Goal: Task Accomplishment & Management: Complete application form

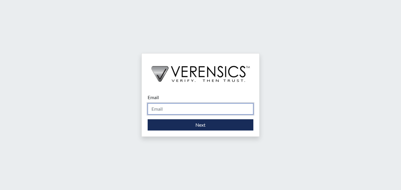
click at [192, 111] on input "Email" at bounding box center [201, 108] width 106 height 11
type input "[PERSON_NAME][EMAIL_ADDRESS][PERSON_NAME][DOMAIN_NAME]"
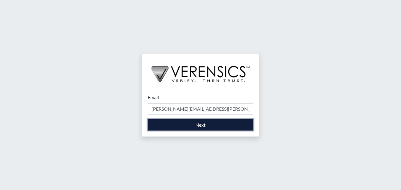
click at [192, 127] on button "Next" at bounding box center [201, 124] width 106 height 11
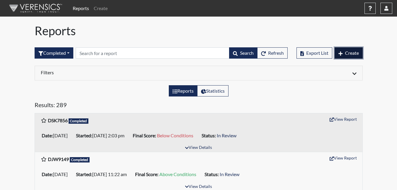
click at [335, 51] on button "Create" at bounding box center [348, 52] width 28 height 11
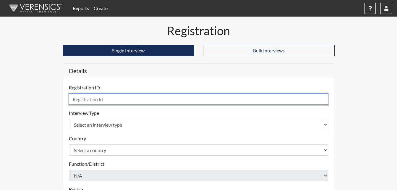
click at [95, 97] on input "text" at bounding box center [198, 98] width 259 height 11
type input "CKW2220"
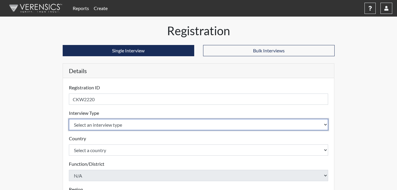
click at [119, 125] on select "Select an interview type Corrections Pre-Employment" at bounding box center [198, 124] width 259 height 11
select select "ff733e93-e1bf-11ea-9c9f-0eff0cf7eb8f"
click at [69, 119] on select "Select an interview type Corrections Pre-Employment" at bounding box center [198, 124] width 259 height 11
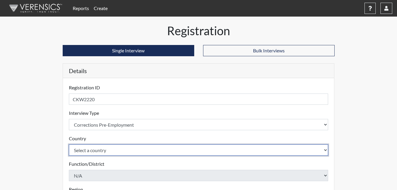
click at [119, 148] on select "Select a country [GEOGRAPHIC_DATA] [GEOGRAPHIC_DATA]" at bounding box center [198, 149] width 259 height 11
select select "united-states-of-[GEOGRAPHIC_DATA]"
click at [69, 144] on select "Select a country [GEOGRAPHIC_DATA] [GEOGRAPHIC_DATA]" at bounding box center [198, 149] width 259 height 11
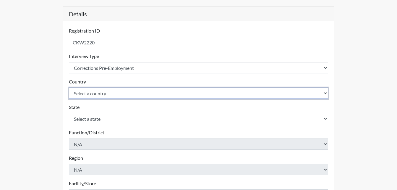
scroll to position [59, 0]
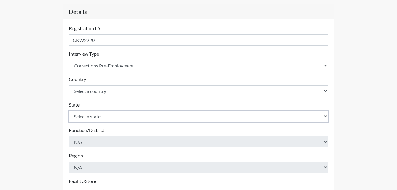
click at [110, 118] on select "Select a state [US_STATE] [US_STATE] [US_STATE] [US_STATE] [US_STATE] [US_STATE…" at bounding box center [198, 115] width 259 height 11
click at [104, 117] on select "Select a state [US_STATE] [US_STATE] [US_STATE] [US_STATE] [US_STATE] [US_STATE…" at bounding box center [198, 115] width 259 height 11
select select "GA"
click at [69, 110] on select "Select a state [US_STATE] [US_STATE] [US_STATE] [US_STATE] [US_STATE] [US_STATE…" at bounding box center [198, 115] width 259 height 11
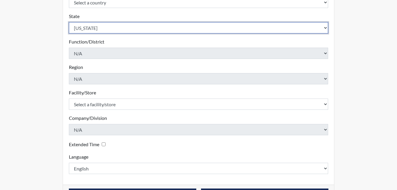
scroll to position [148, 0]
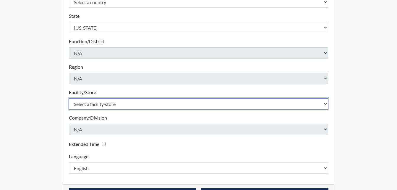
click at [107, 104] on select "Select a facility/store [PERSON_NAME]" at bounding box center [198, 103] width 259 height 11
click at [108, 105] on select "Select a facility/store [PERSON_NAME]" at bounding box center [198, 103] width 259 height 11
select select "6cac2b59-3591-4b40-b097-ccfdafc86ef1"
click at [69, 98] on select "Select a facility/store [PERSON_NAME]" at bounding box center [198, 103] width 259 height 11
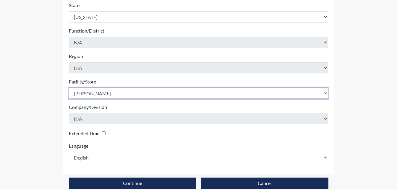
scroll to position [168, 0]
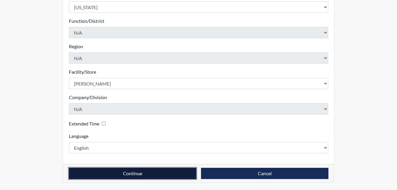
click at [121, 173] on button "Continue" at bounding box center [132, 172] width 127 height 11
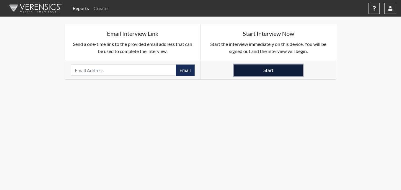
click at [263, 69] on button "Start" at bounding box center [268, 69] width 69 height 11
